Goal: Task Accomplishment & Management: Use online tool/utility

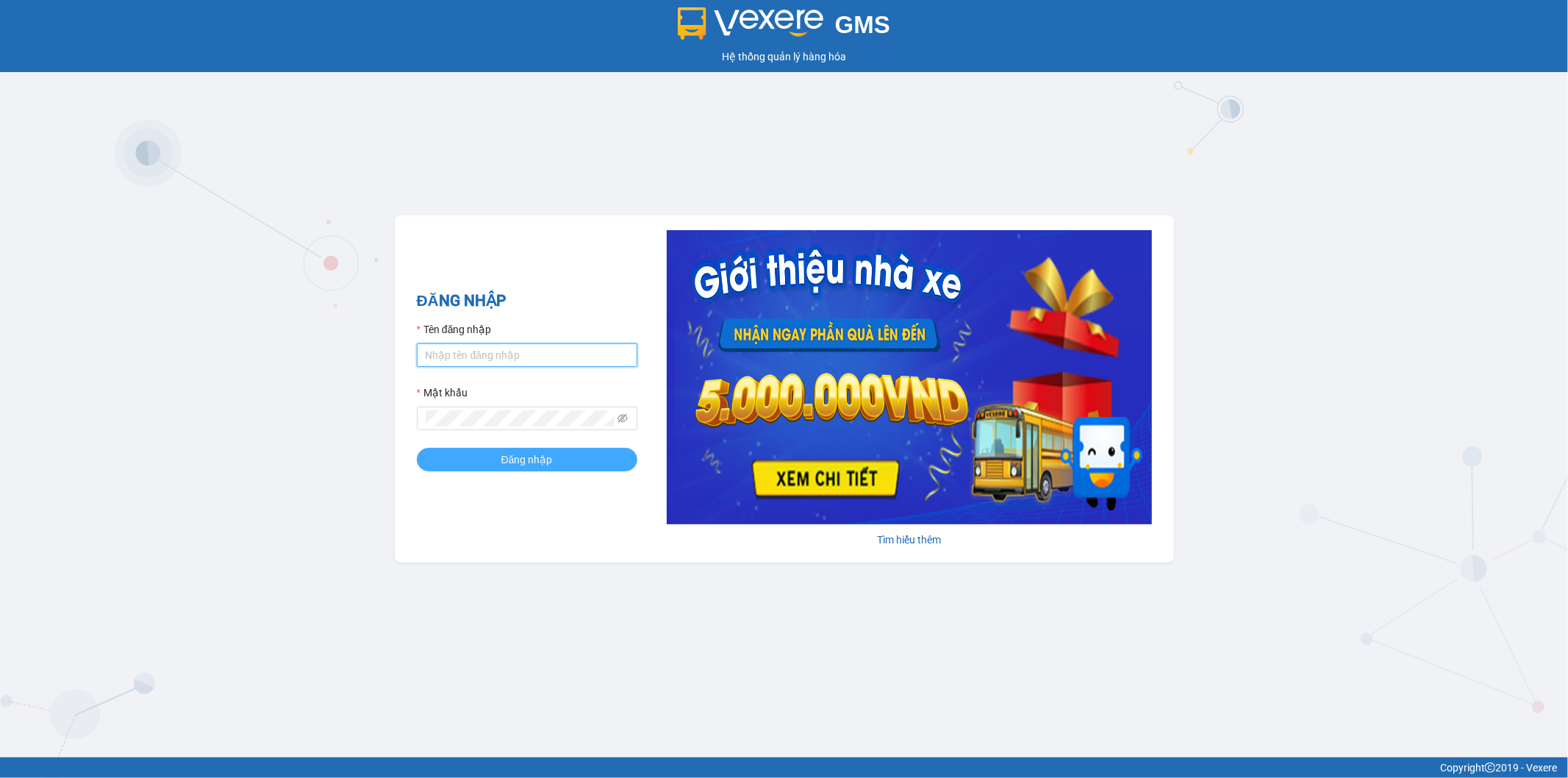
type input "thanhhoai.huynhgia"
click at [475, 464] on button "Đăng nhập" at bounding box center [527, 459] width 220 height 24
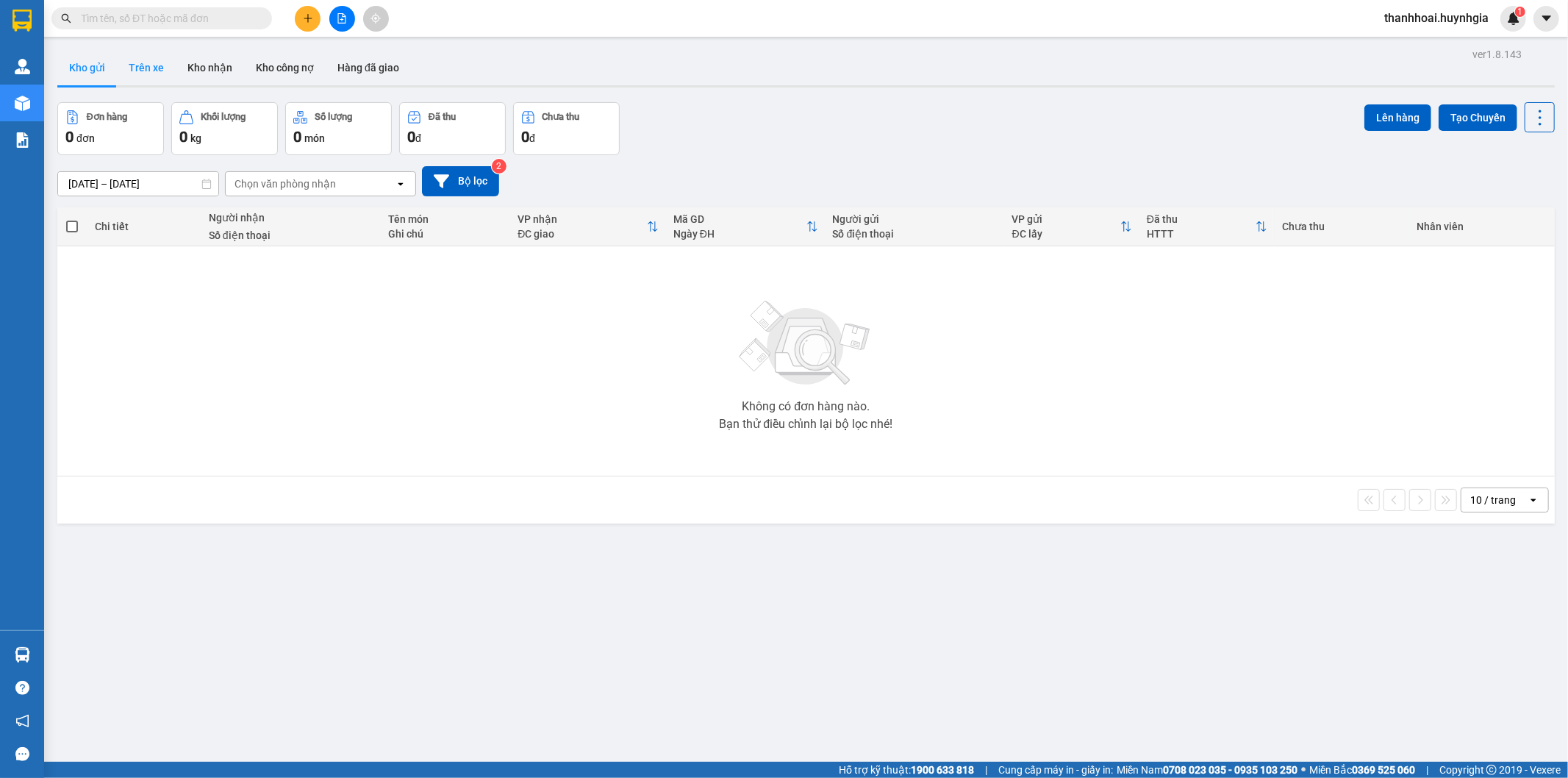
click at [130, 68] on button "Trên xe" at bounding box center [146, 68] width 58 height 36
